Goal: Use online tool/utility: Utilize a website feature to perform a specific function

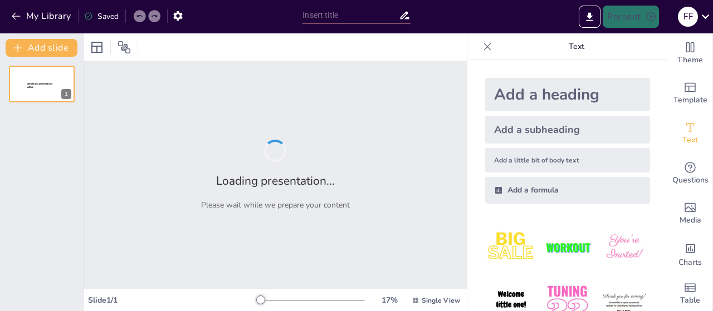
type input "Imported Técnicas de Limpieza en Hospitales bueno.pptx"
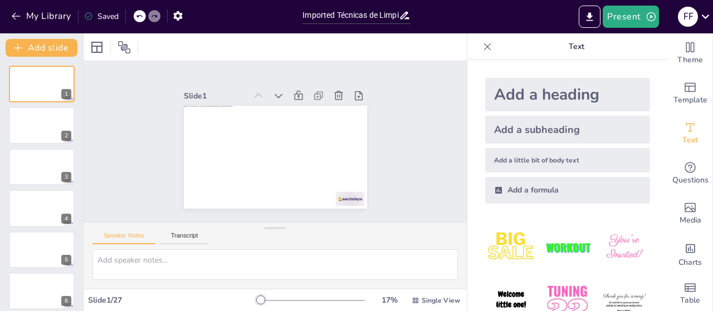
click at [516, 134] on div "Add a subheading" at bounding box center [567, 130] width 165 height 28
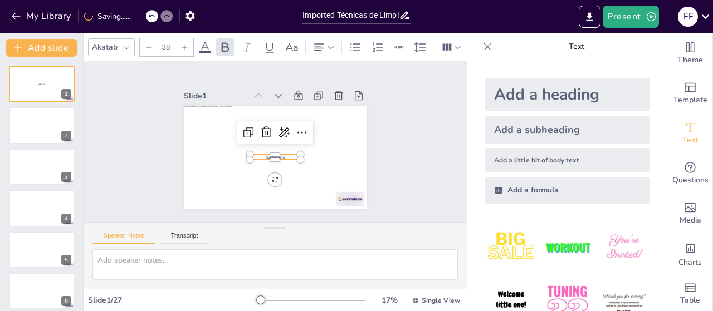
click at [516, 134] on div "Add a subheading" at bounding box center [567, 130] width 165 height 28
click at [520, 102] on div "Add a heading" at bounding box center [567, 94] width 165 height 33
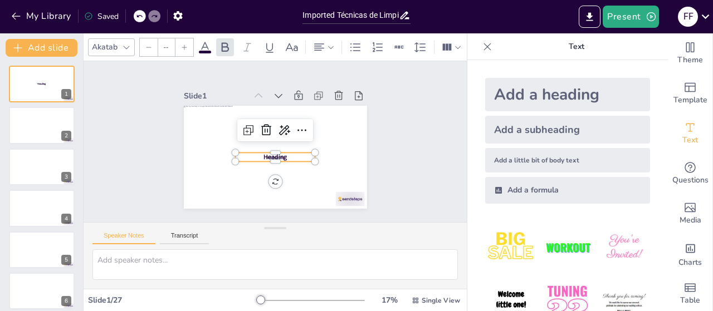
type input "68"
click at [433, 160] on div "Slide 1 Subheading Subheading Heading Slide 2 Slide 3 Slide 4 Slide 5 Slide 6 S…" at bounding box center [275, 141] width 376 height 393
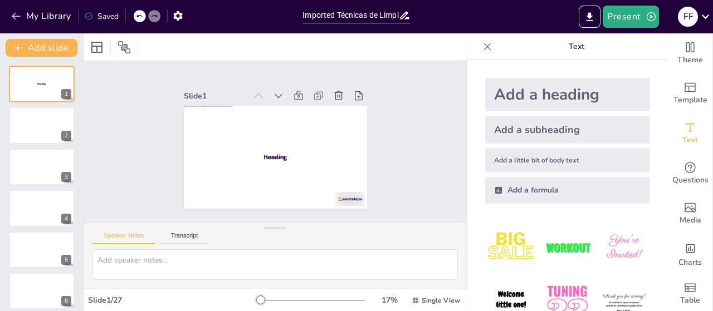
click at [506, 136] on div "Add a subheading" at bounding box center [567, 130] width 165 height 28
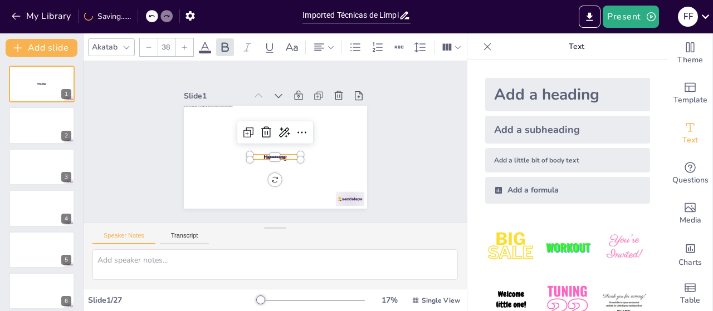
click at [148, 44] on icon at bounding box center [148, 47] width 7 height 7
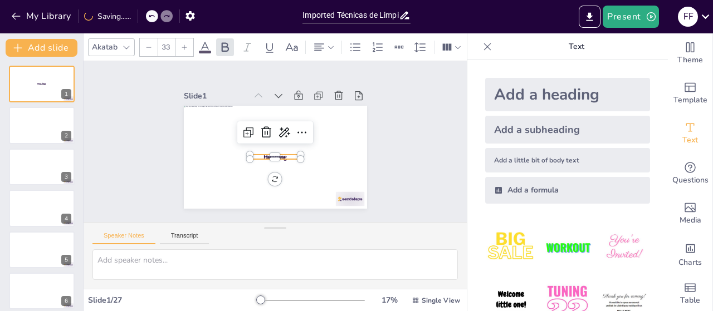
click at [148, 44] on icon at bounding box center [148, 47] width 7 height 7
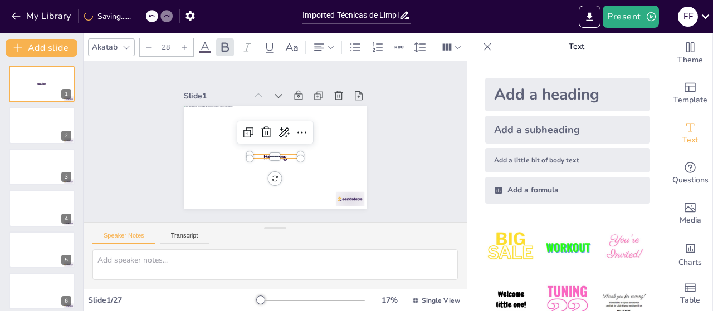
click at [148, 44] on icon at bounding box center [148, 47] width 7 height 7
click at [179, 43] on div at bounding box center [184, 47] width 18 height 18
type input "28"
click at [127, 45] on icon at bounding box center [126, 47] width 9 height 9
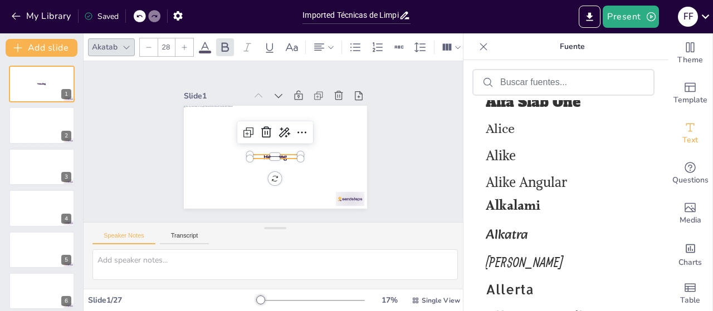
scroll to position [6851, 0]
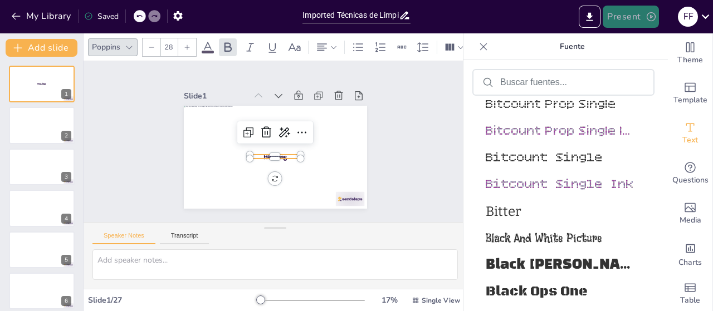
click at [629, 24] on button "Present" at bounding box center [630, 17] width 56 height 22
drag, startPoint x: 389, startPoint y: 156, endPoint x: 712, endPoint y: 310, distance: 358.2
click at [712, 305] on div "Document fonts Akatab Poppins Recently used Poppins Popular fonts Lato Montserr…" at bounding box center [356, 172] width 713 height 278
